Goal: Information Seeking & Learning: Learn about a topic

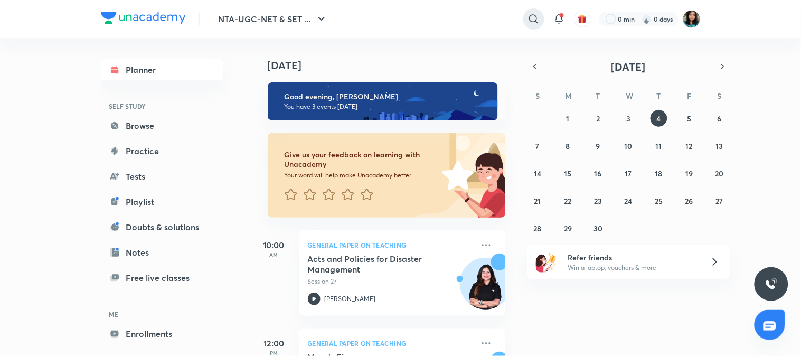
click at [531, 24] on icon at bounding box center [533, 19] width 13 height 13
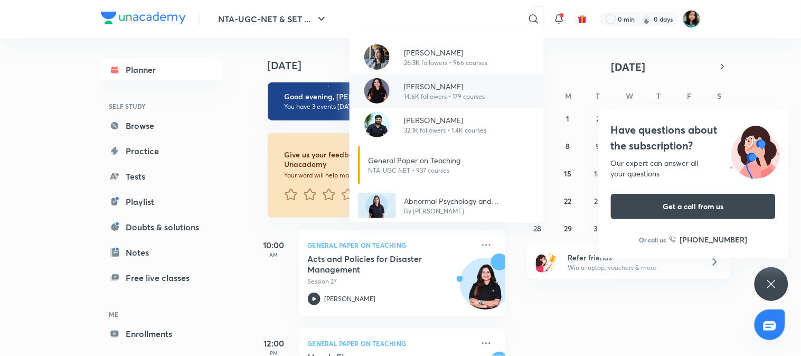
click at [435, 96] on p "14.6K followers • 179 courses" at bounding box center [444, 97] width 81 height 10
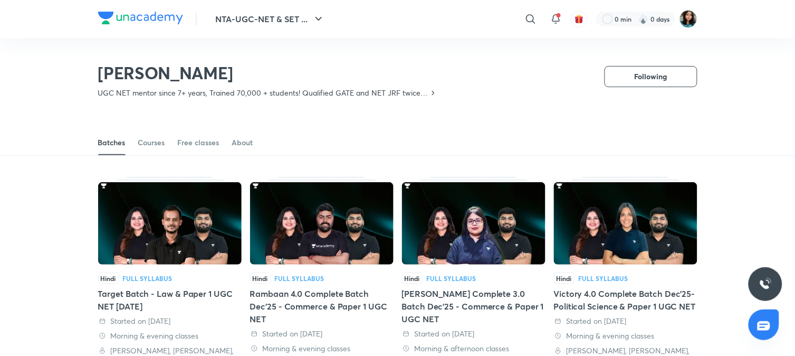
scroll to position [46, 0]
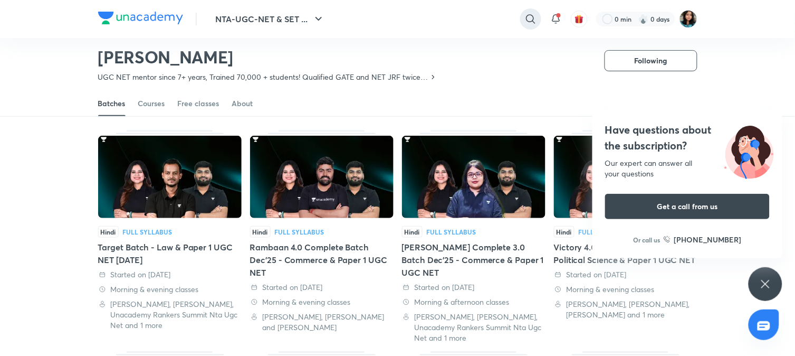
click at [536, 20] on div at bounding box center [530, 18] width 21 height 21
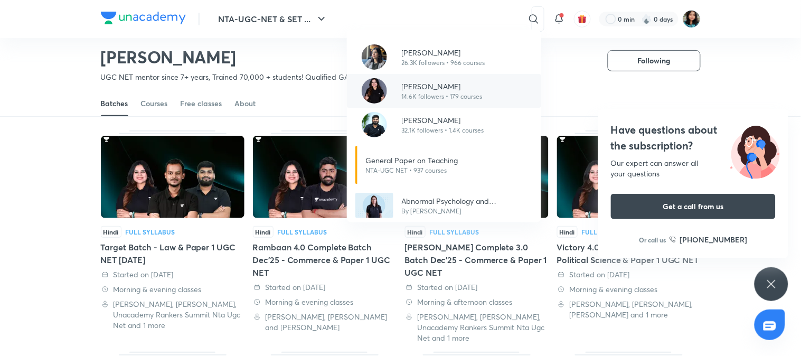
click at [371, 92] on img at bounding box center [374, 90] width 25 height 25
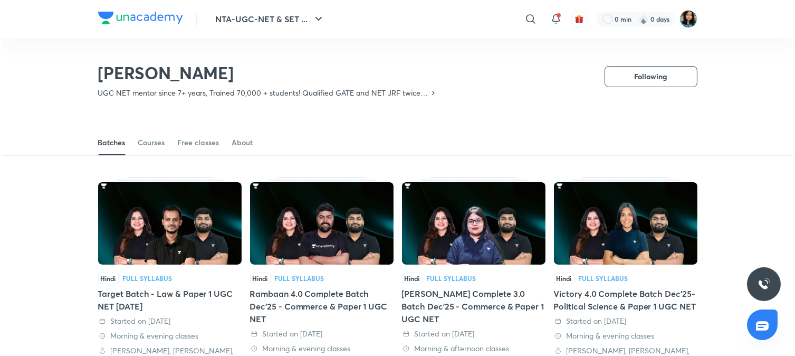
scroll to position [46, 0]
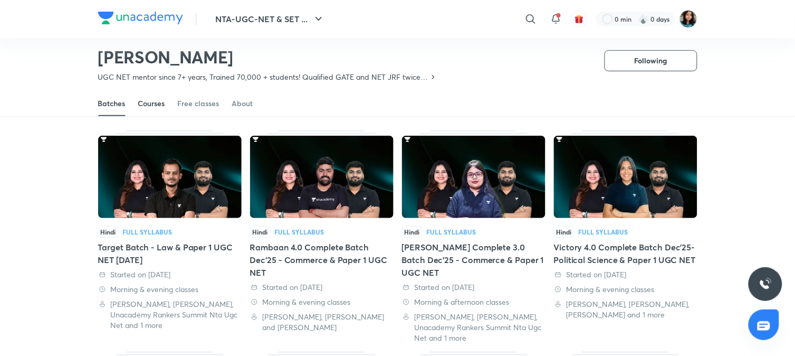
click at [160, 98] on div "Courses" at bounding box center [151, 103] width 27 height 11
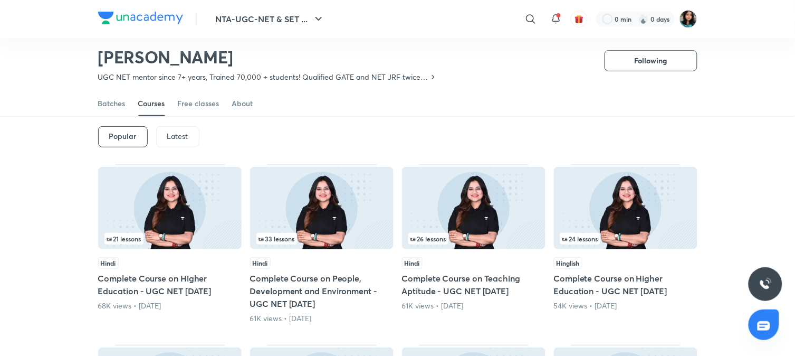
click at [175, 134] on p "Latest" at bounding box center [177, 136] width 21 height 8
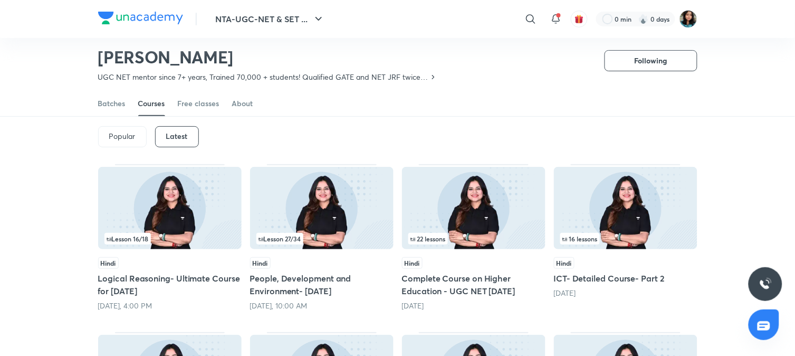
click at [647, 225] on img at bounding box center [626, 208] width 144 height 82
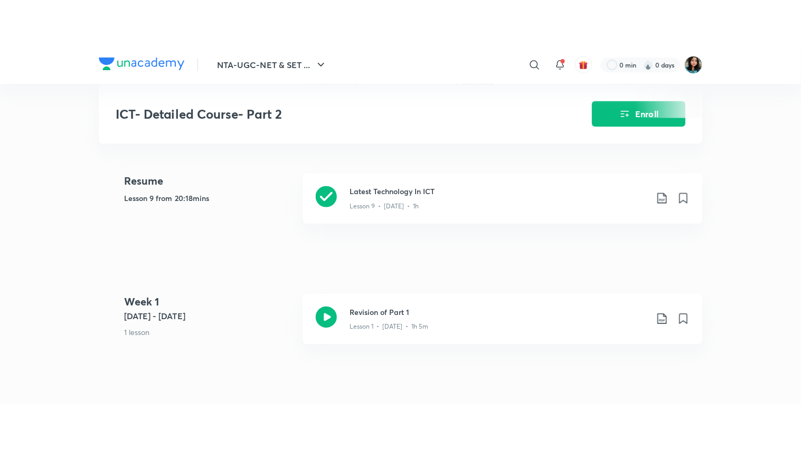
scroll to position [422, 0]
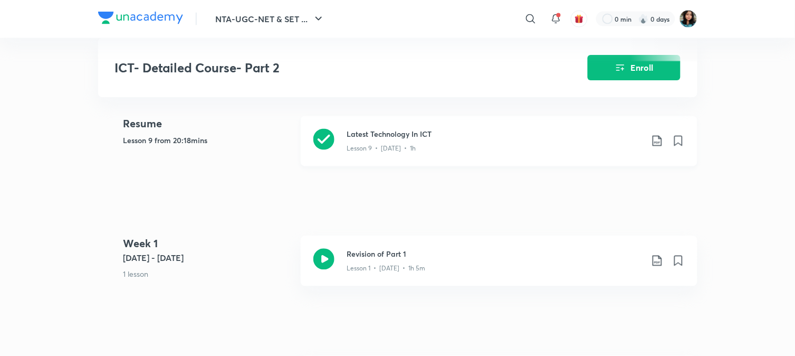
click at [320, 139] on icon at bounding box center [324, 139] width 21 height 21
